Goal: Transaction & Acquisition: Register for event/course

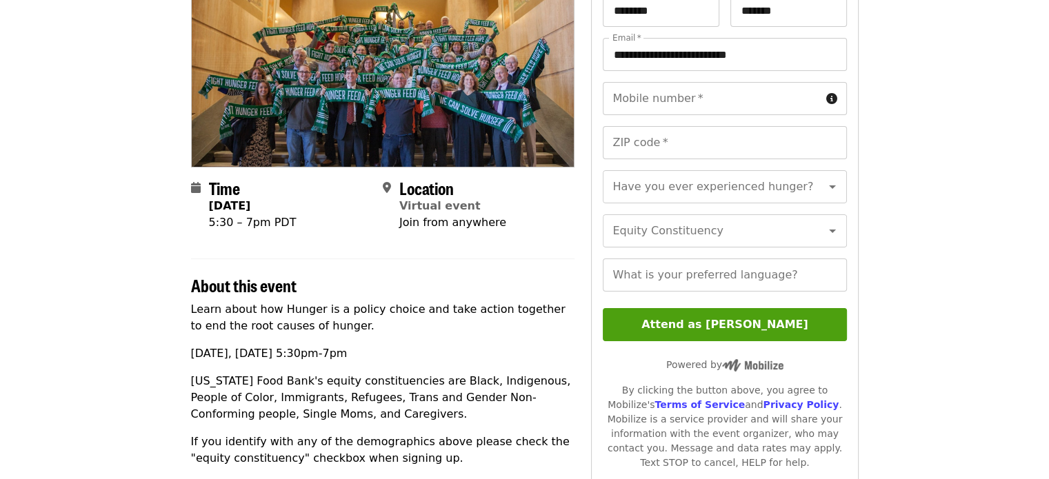
scroll to position [183, 0]
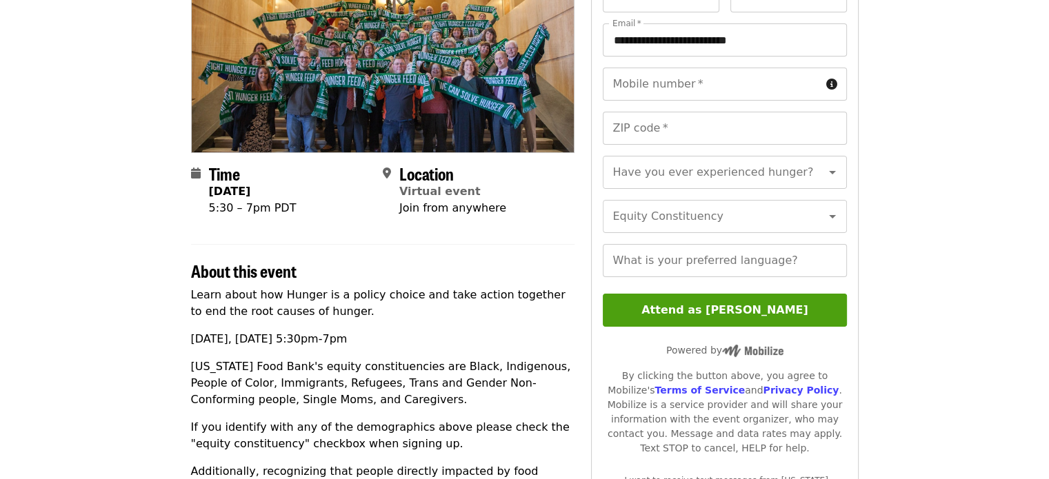
click at [736, 104] on div "Mobile number   * Mobile number * ZIP code   * ZIP code *" at bounding box center [724, 112] width 243 height 88
click at [717, 85] on input "Mobile number   *" at bounding box center [711, 84] width 217 height 33
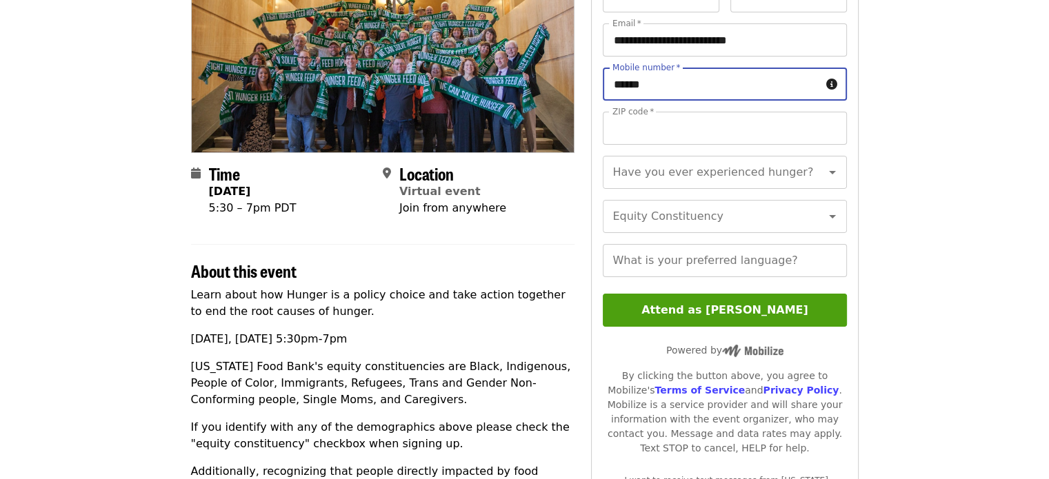
type input "**********"
type input "*****"
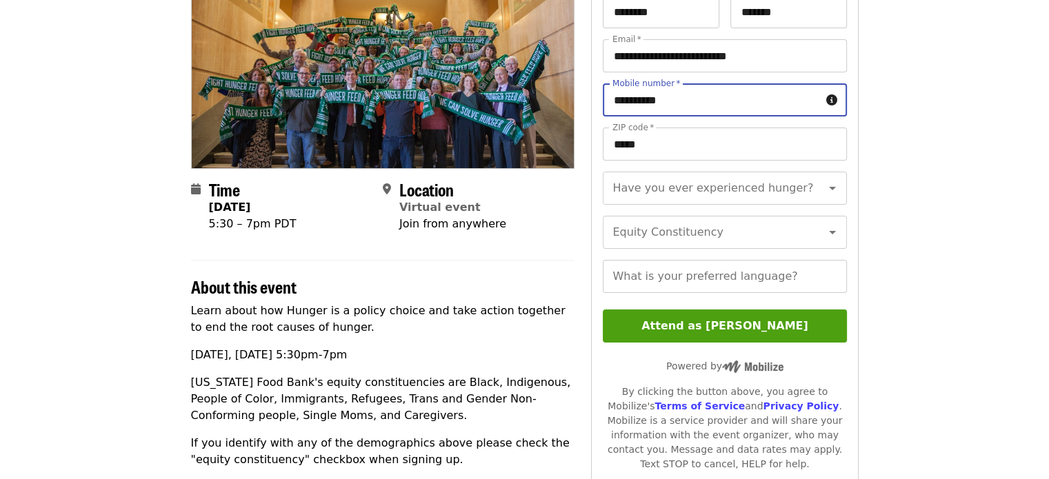
scroll to position [170, 0]
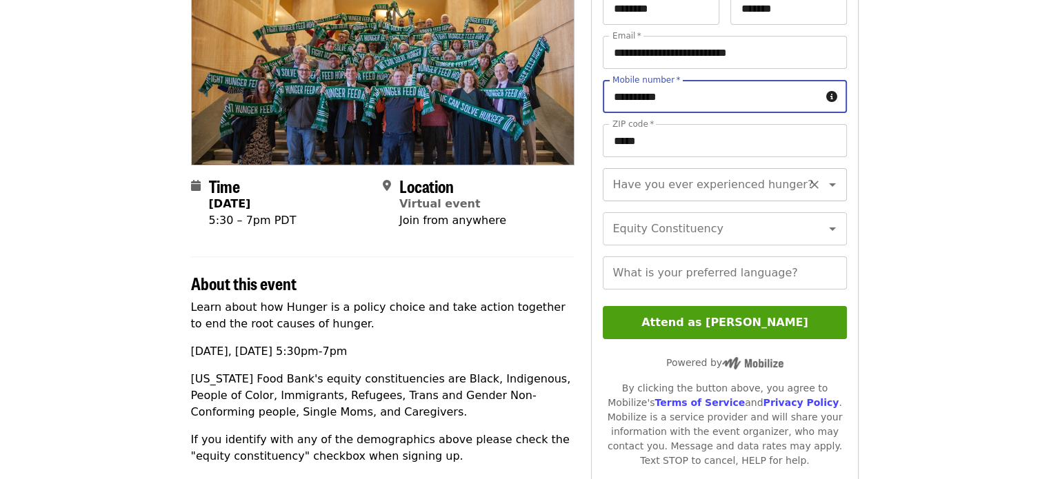
click at [754, 181] on div "Have you ever experienced hunger? Have you ever experienced hunger?" at bounding box center [724, 184] width 243 height 33
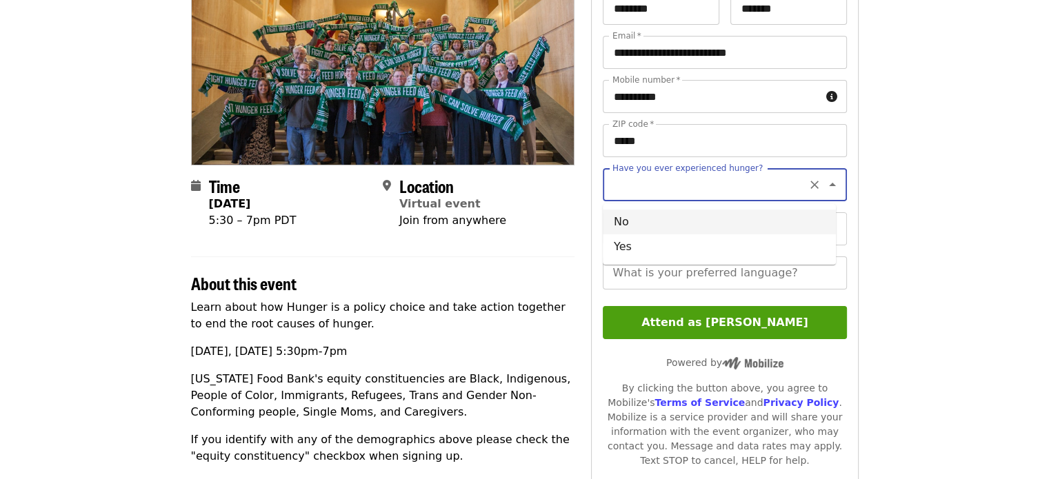
click at [907, 181] on article "Ending Hunger Power Night: Hunger is a policy choice [ Edit event ] Virtual Com…" at bounding box center [524, 407] width 1049 height 1035
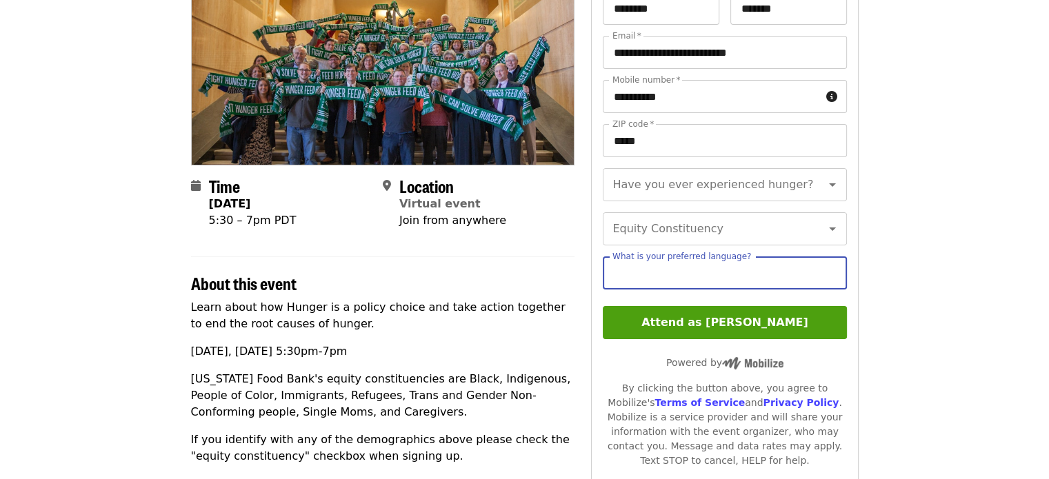
click at [694, 290] on input "What is your preferred language?" at bounding box center [724, 272] width 243 height 33
click at [900, 305] on article "Ending Hunger Power Night: Hunger is a policy choice [ Edit event ] Virtual Com…" at bounding box center [524, 407] width 1049 height 1035
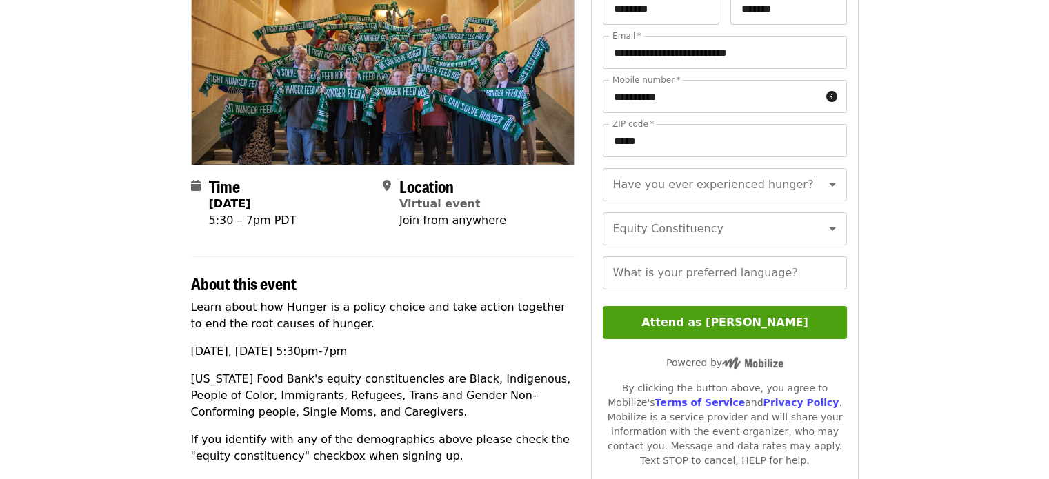
scroll to position [185, 0]
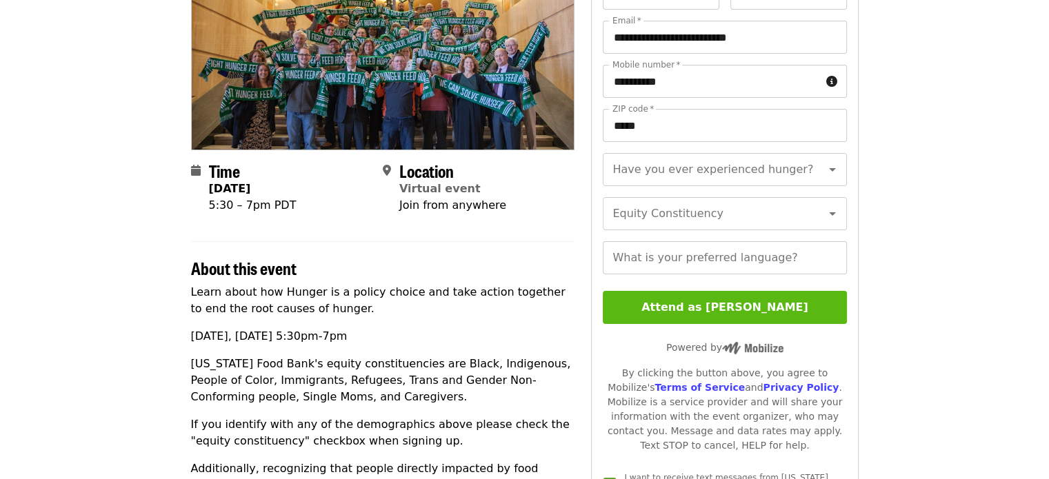
click at [683, 316] on button "Attend as [PERSON_NAME]" at bounding box center [724, 307] width 243 height 33
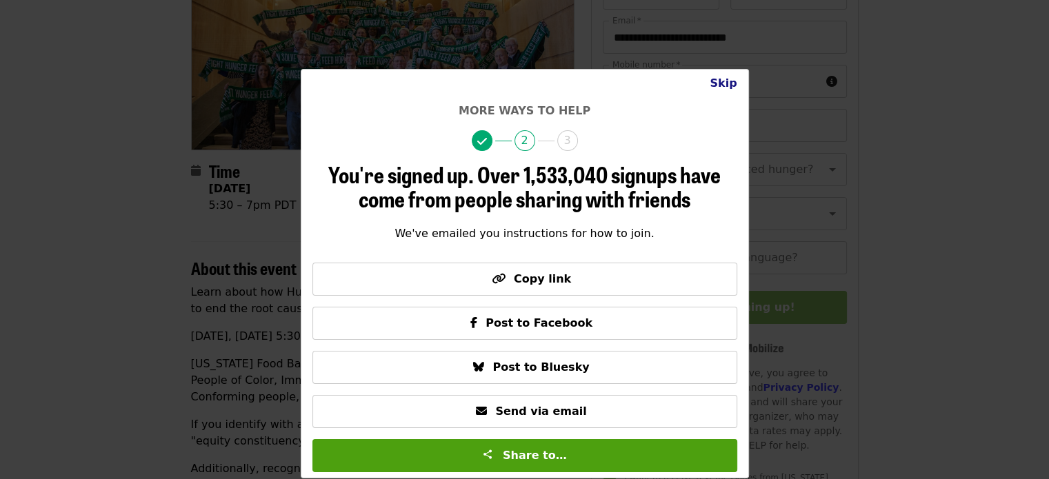
click at [734, 78] on button "Skip" at bounding box center [722, 84] width 49 height 28
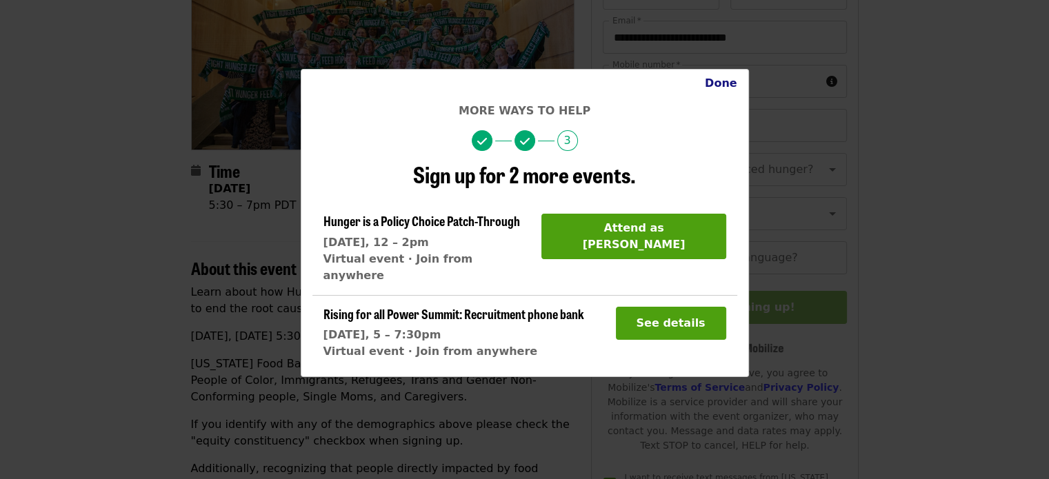
click at [734, 78] on button "Done" at bounding box center [721, 84] width 54 height 28
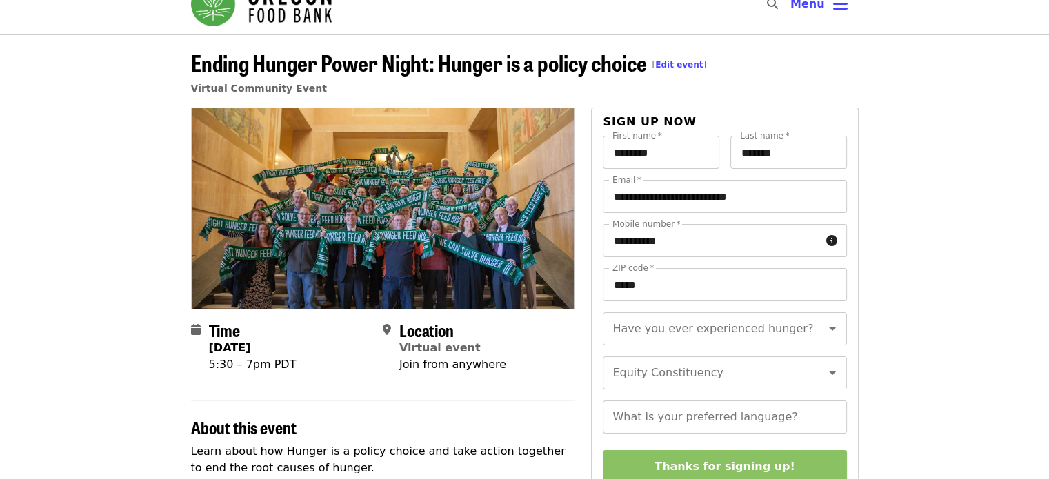
scroll to position [0, 0]
